Goal: Information Seeking & Learning: Find specific fact

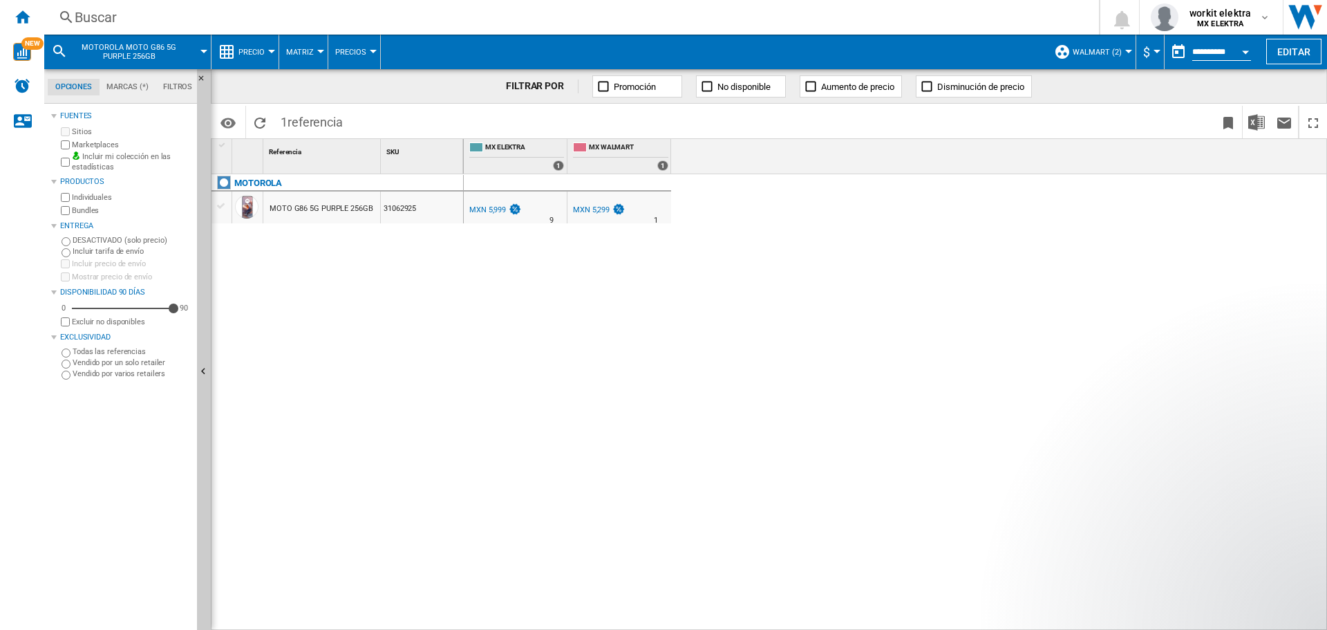
click at [578, 15] on div "Buscar" at bounding box center [569, 17] width 989 height 19
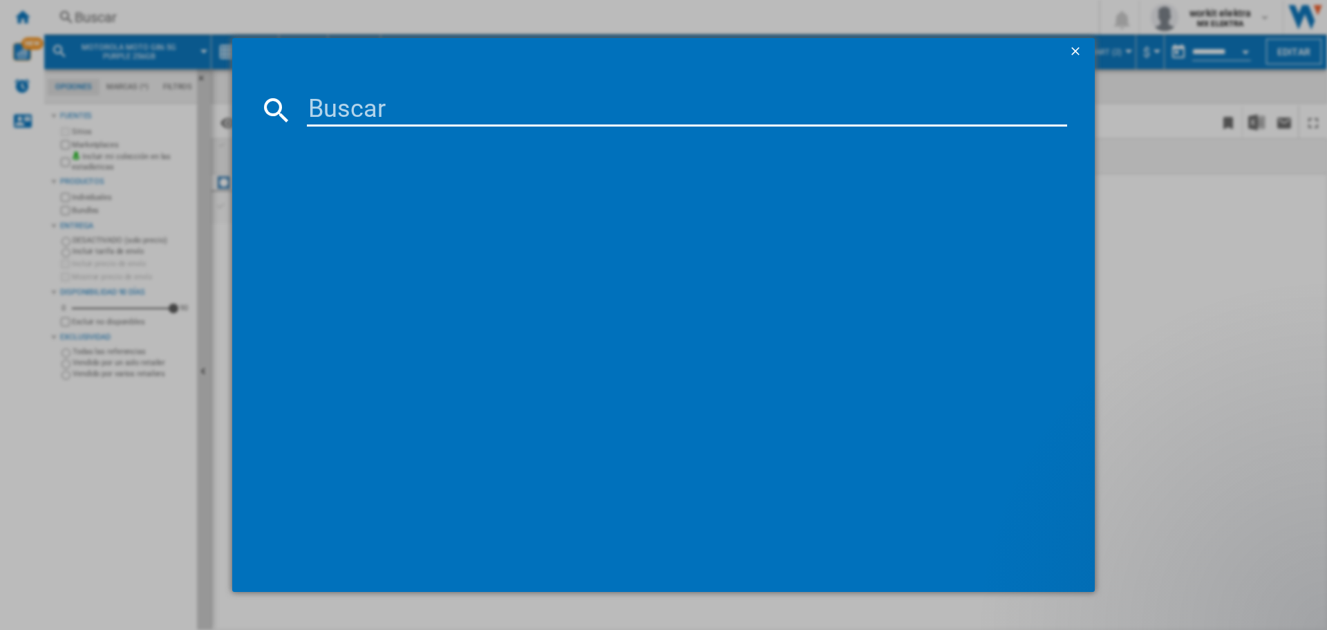
type input "SAMSUNG UN75U8000FFXZX BLACK 75"""
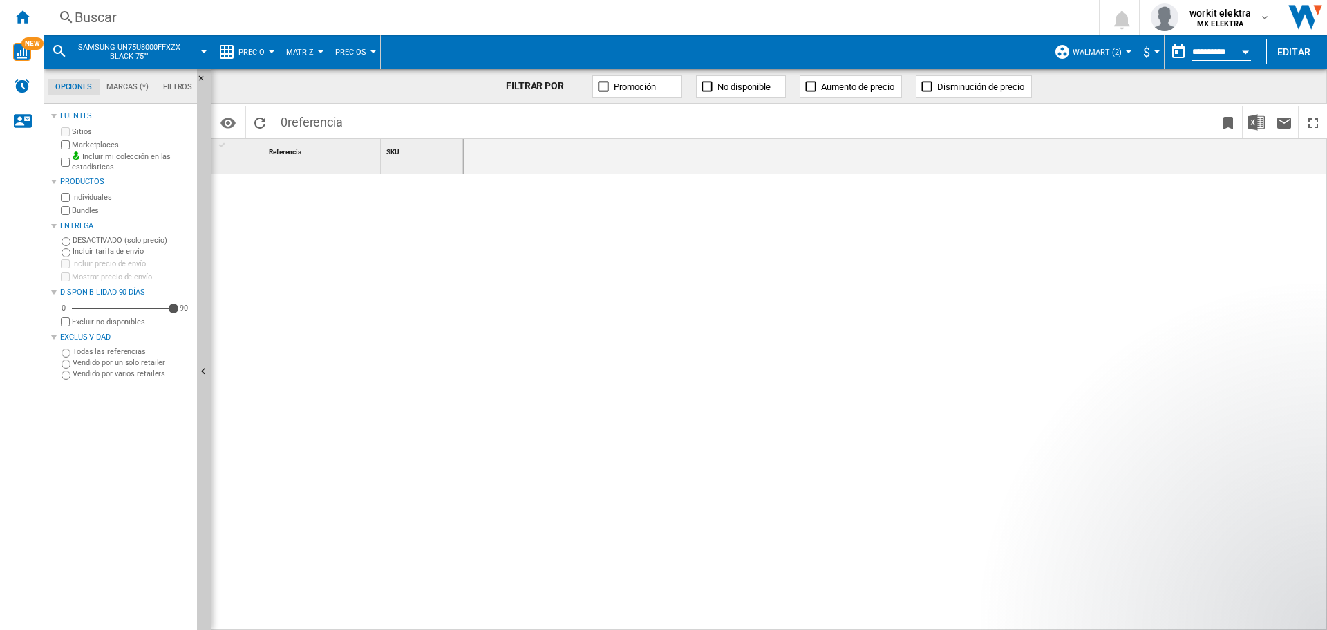
click at [342, 17] on div "Buscar" at bounding box center [569, 17] width 989 height 19
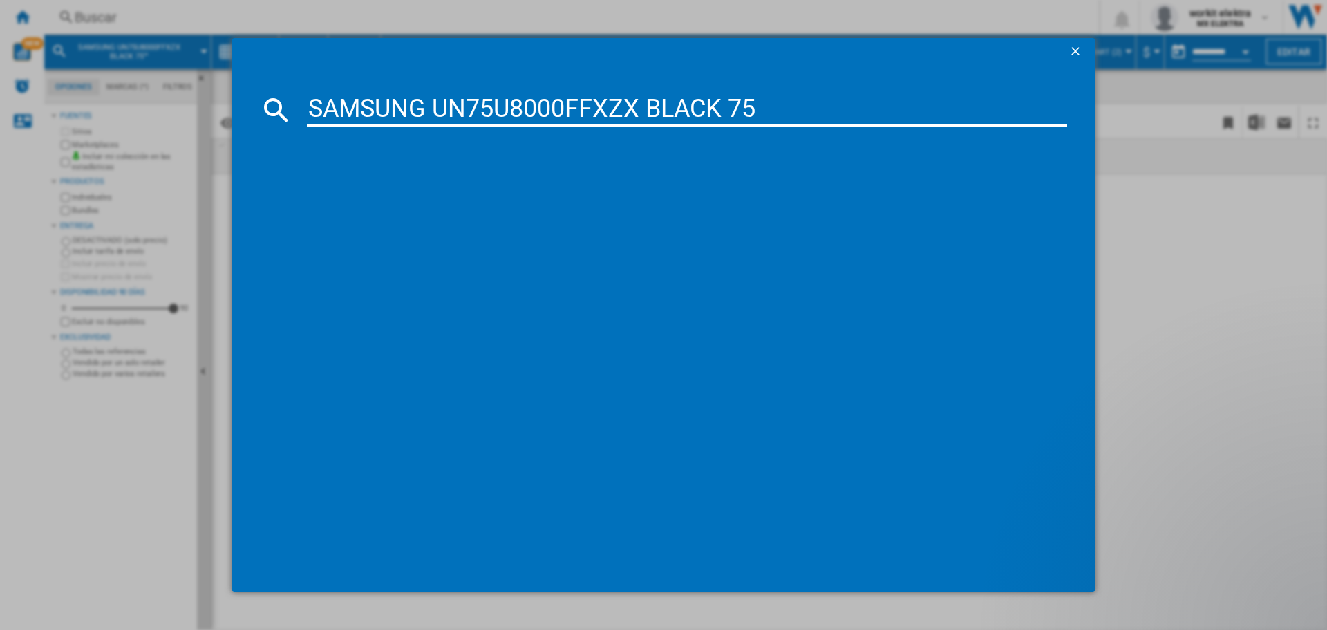
type input "SAMSUNG UN75U8000FFXZX BLACK 75"
click at [1074, 51] on ng-md-icon "getI18NText('BUTTONS.CLOSE_DIALOG')" at bounding box center [1077, 52] width 17 height 17
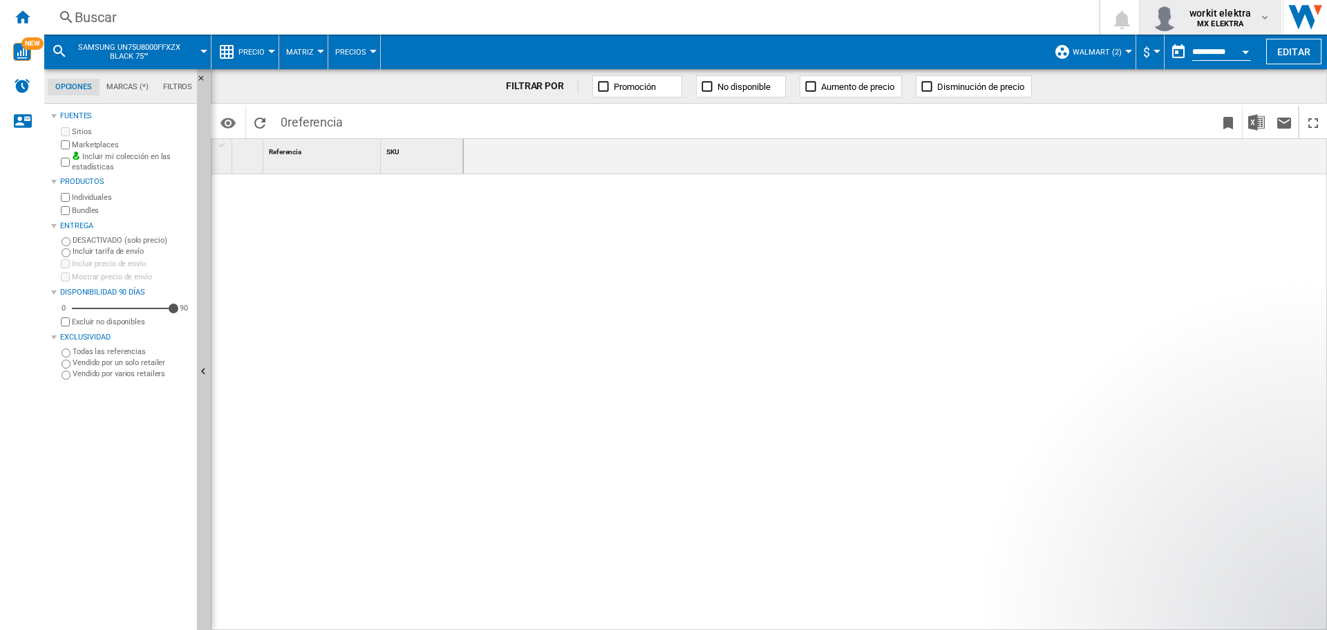
click at [1202, 17] on span "workit elektra" at bounding box center [1221, 13] width 62 height 14
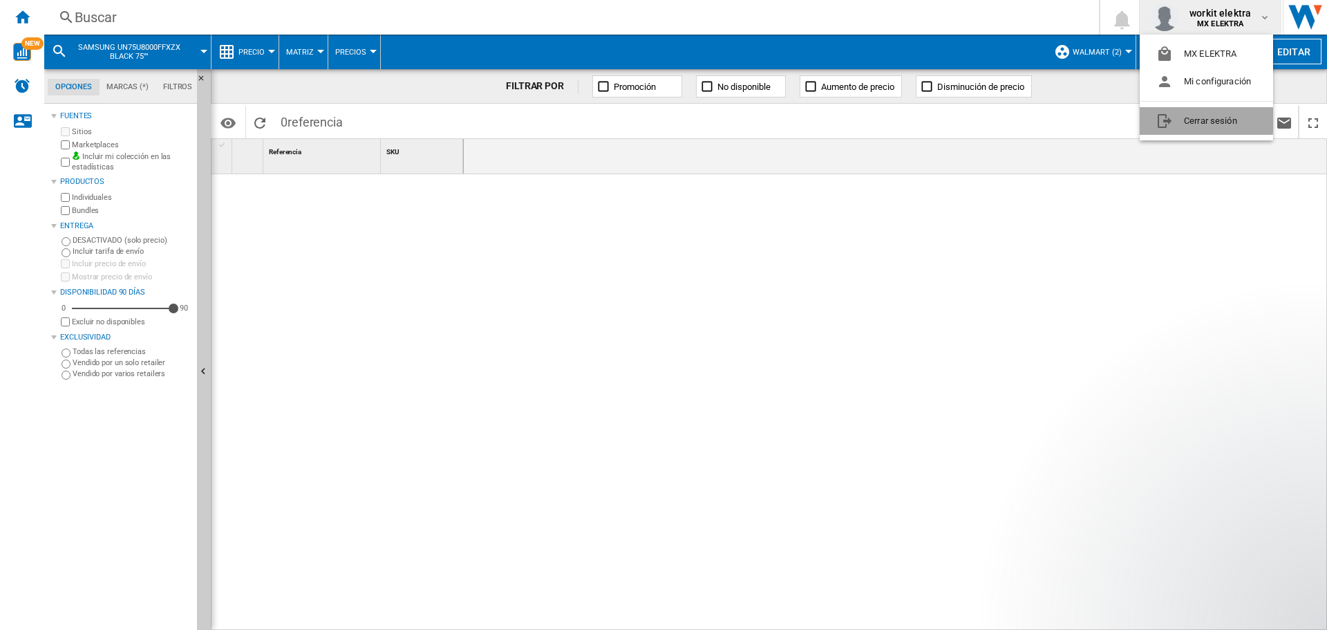
click at [1180, 120] on button "Cerrar sesión" at bounding box center [1206, 121] width 133 height 28
